Goal: Navigation & Orientation: Find specific page/section

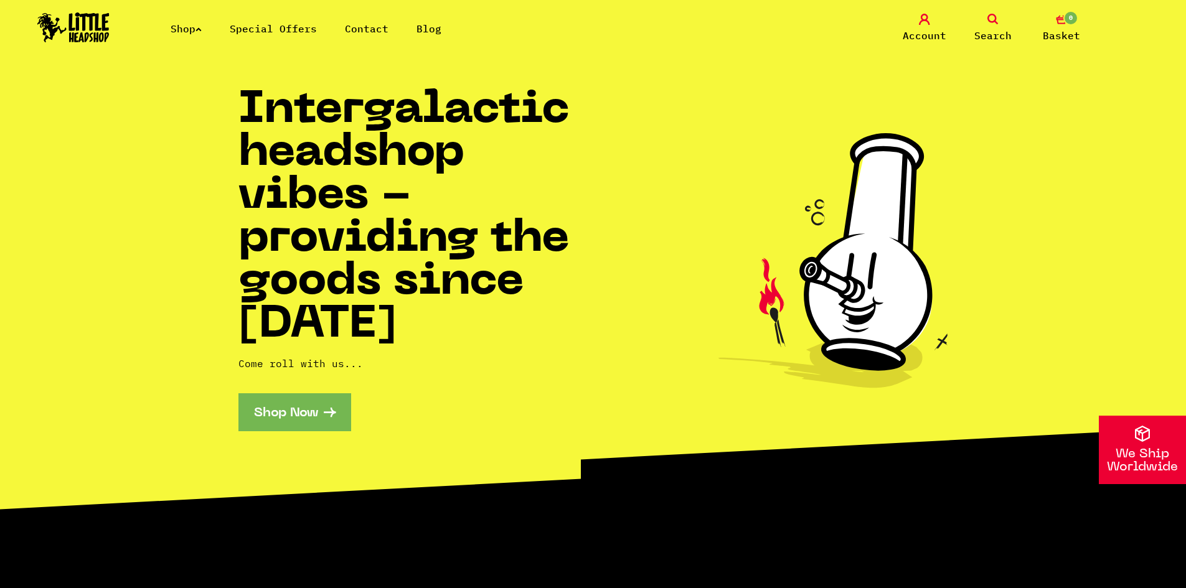
click at [185, 27] on link "Shop" at bounding box center [186, 28] width 31 height 12
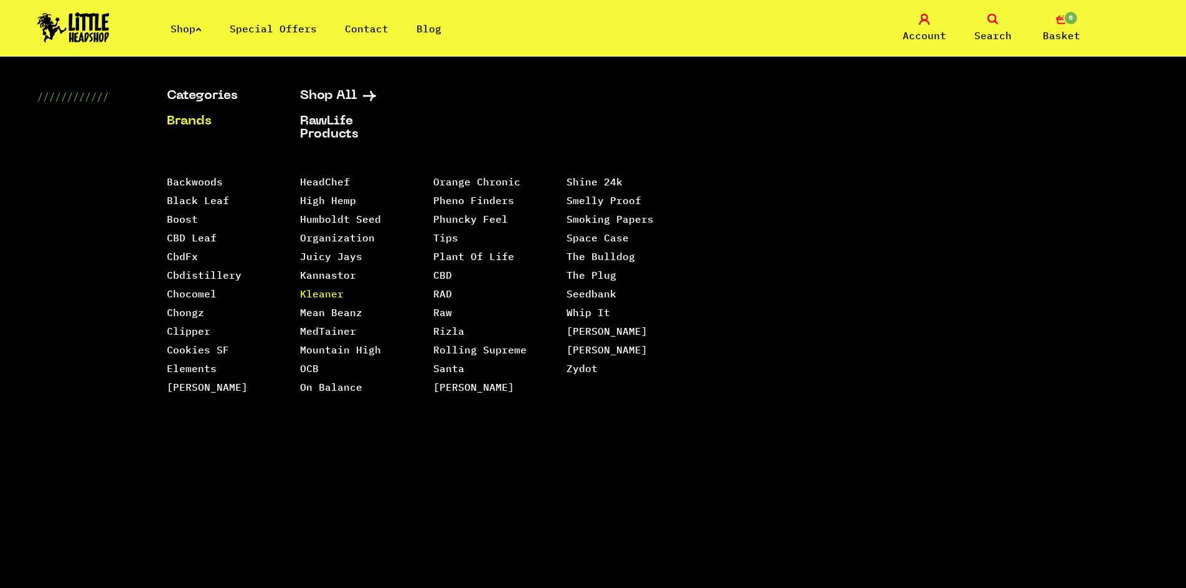
click at [305, 295] on link "Kleaner" at bounding box center [322, 294] width 44 height 12
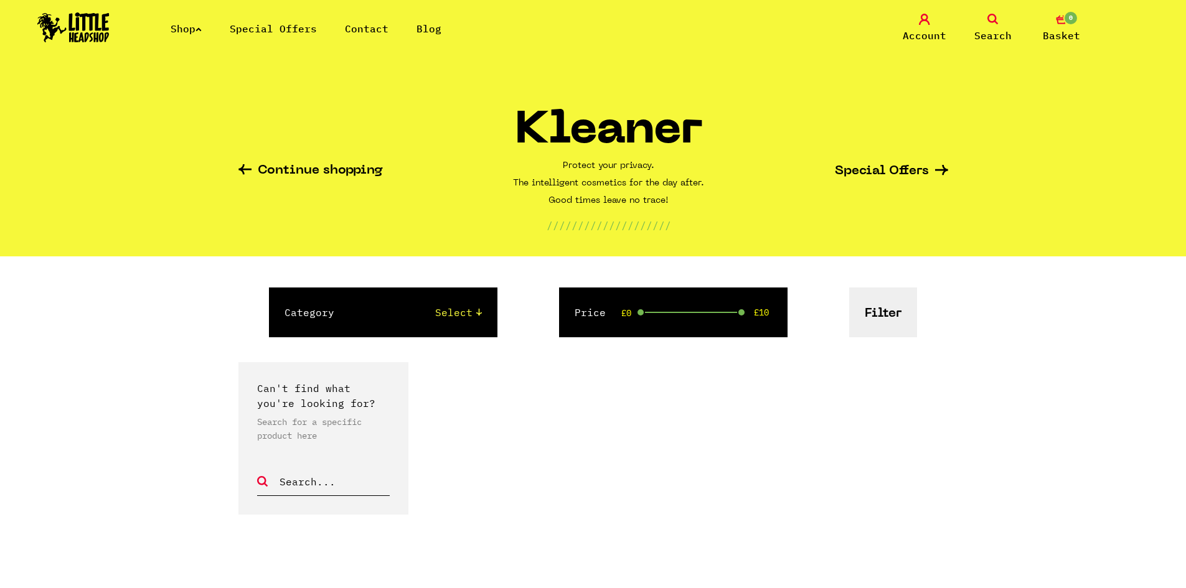
click at [450, 315] on select "Select" at bounding box center [420, 312] width 123 height 15
click at [313, 176] on link "Continue shopping" at bounding box center [310, 171] width 144 height 14
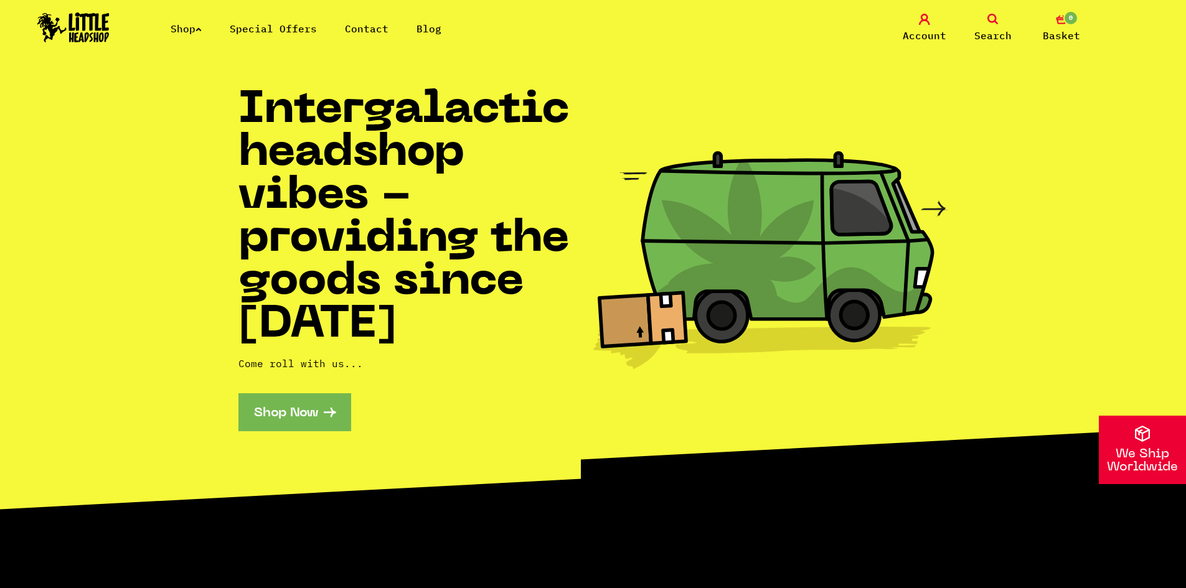
click at [177, 30] on link "Shop" at bounding box center [186, 28] width 31 height 12
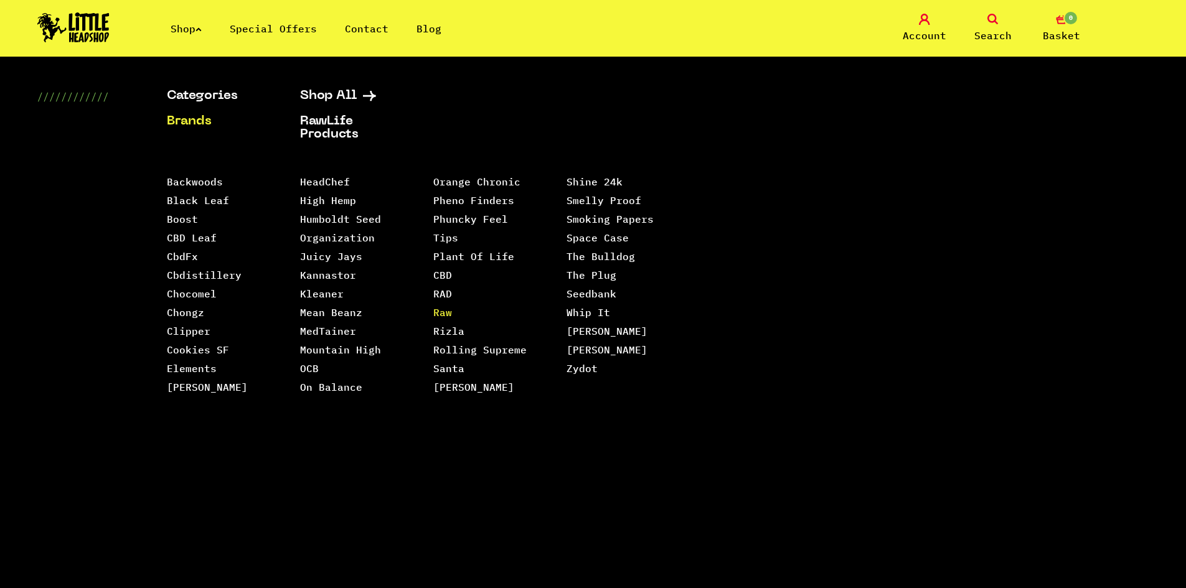
click at [445, 306] on link "Raw" at bounding box center [442, 312] width 19 height 12
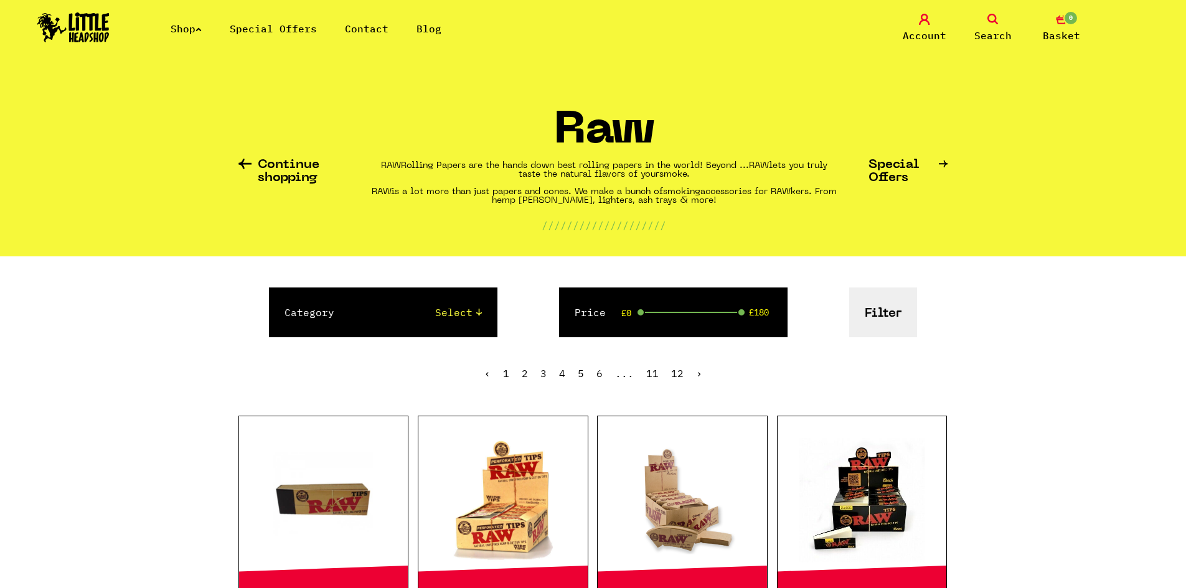
click at [285, 163] on link "Continue shopping" at bounding box center [289, 172] width 102 height 26
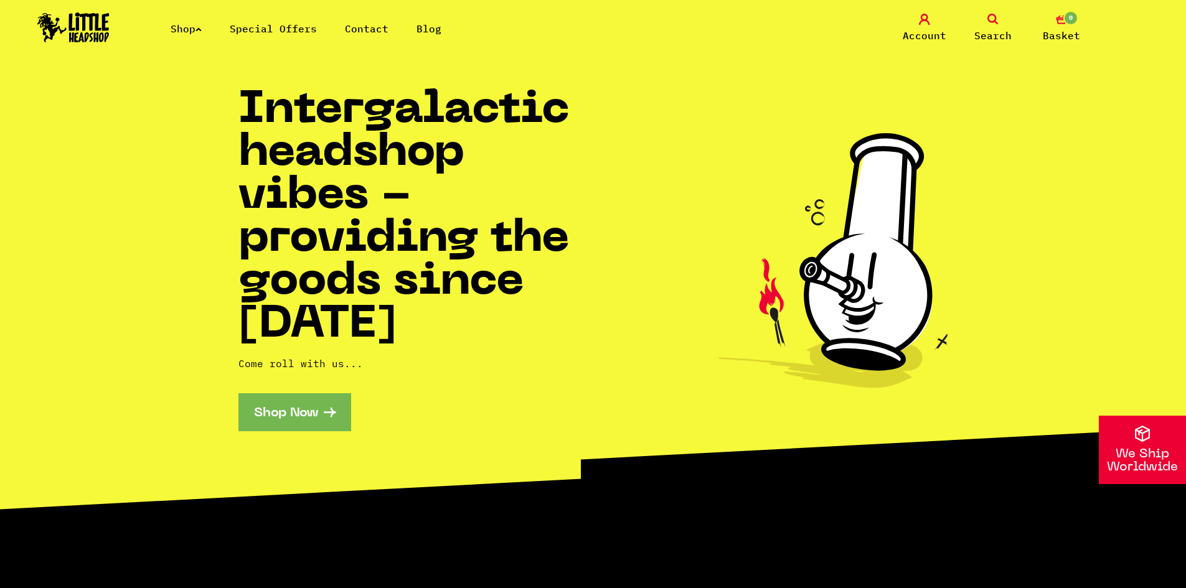
click at [186, 27] on link "Shop" at bounding box center [186, 28] width 31 height 12
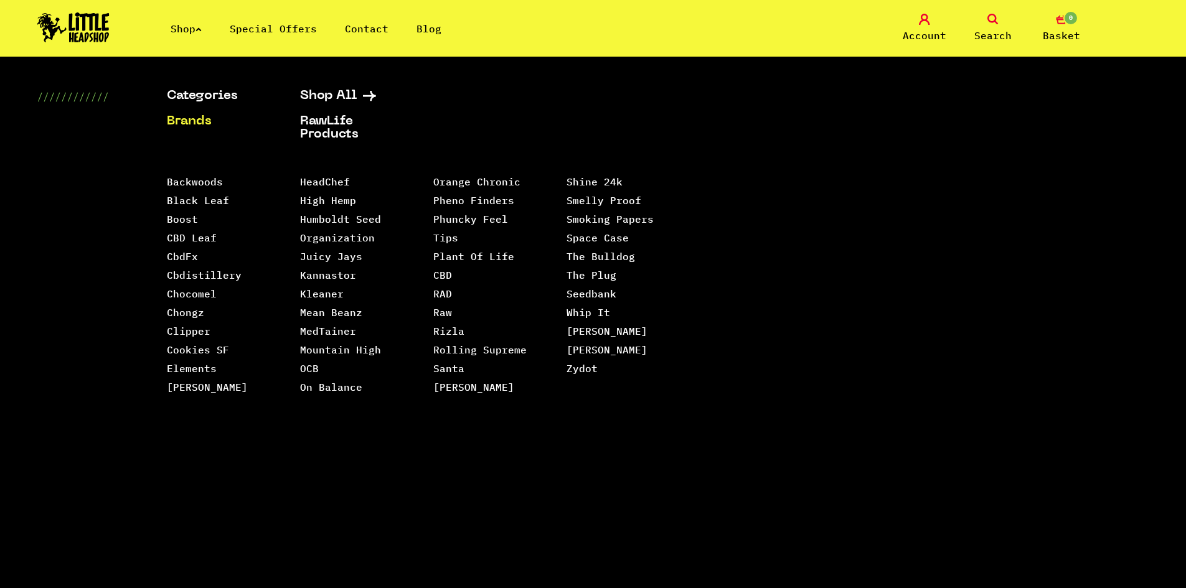
click at [220, 104] on ul "Categories Shop All Brands RawLife Products Special Offers Contact" at bounding box center [301, 122] width 268 height 64
click at [216, 97] on link "Categories" at bounding box center [218, 96] width 102 height 13
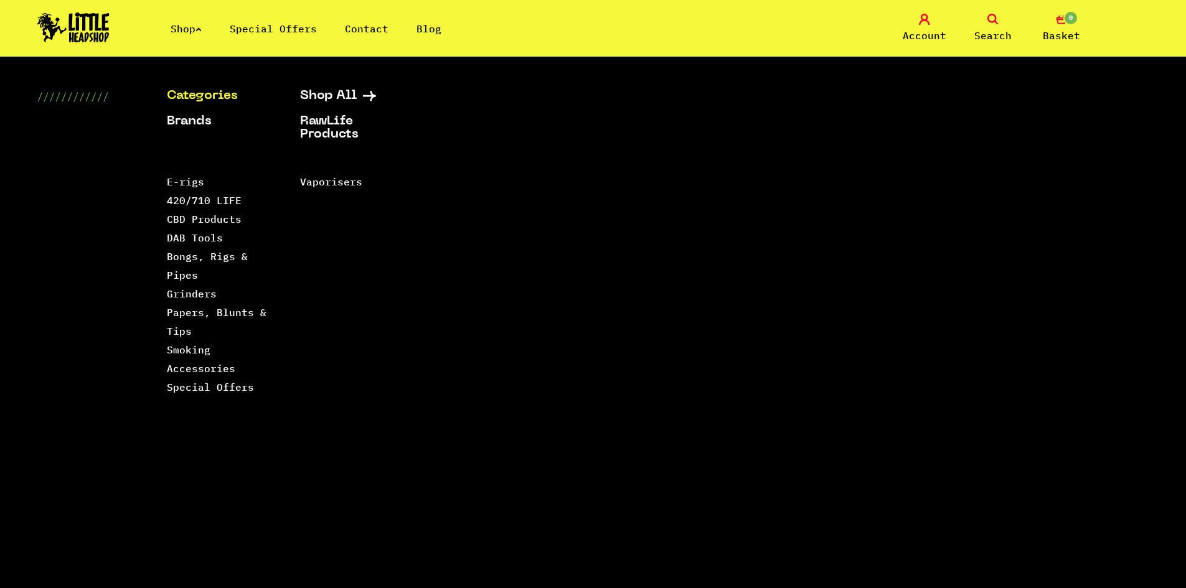
drag, startPoint x: 214, startPoint y: 95, endPoint x: 82, endPoint y: 106, distance: 131.9
click at [213, 95] on link "Categories" at bounding box center [218, 96] width 102 height 13
click at [189, 259] on link "Bongs, Rigs & Pipes" at bounding box center [207, 265] width 81 height 31
